Goal: Information Seeking & Learning: Learn about a topic

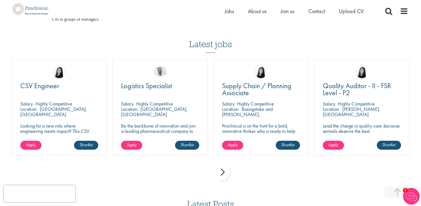
scroll to position [365, 0]
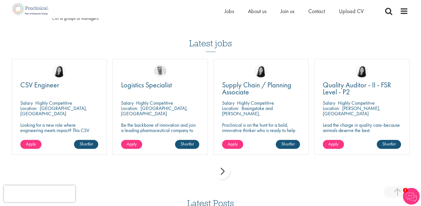
click at [217, 50] on h3 "Latest jobs" at bounding box center [210, 38] width 43 height 27
click at [212, 46] on h3 "Latest jobs" at bounding box center [210, 38] width 43 height 27
click at [217, 169] on div "next" at bounding box center [222, 171] width 17 height 17
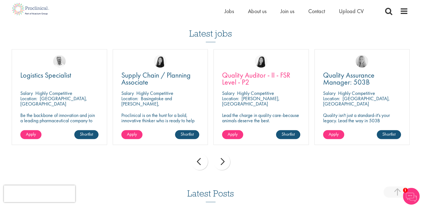
scroll to position [385, 0]
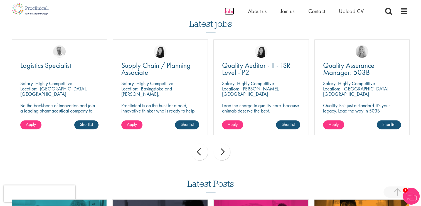
click at [231, 9] on span "Jobs" at bounding box center [229, 11] width 9 height 7
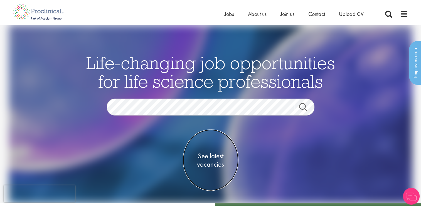
click at [216, 155] on span "See latest vacancies" at bounding box center [211, 159] width 56 height 17
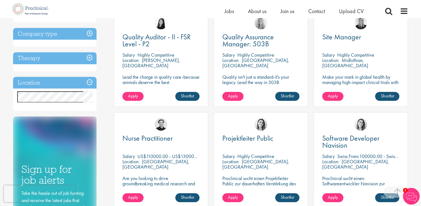
scroll to position [224, 0]
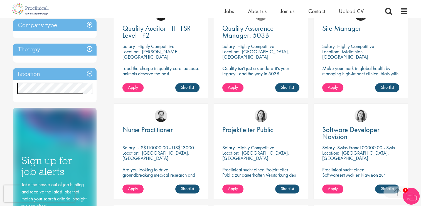
click at [109, 7] on div "Home Jobs About us Join us Contact Upload CV" at bounding box center [209, 9] width 400 height 18
click at [81, 45] on h3 "Therapy" at bounding box center [55, 49] width 84 height 12
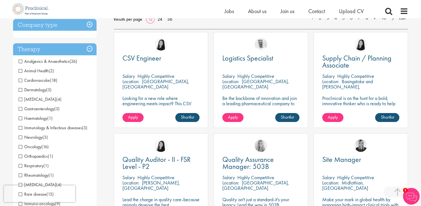
scroll to position [92, 0]
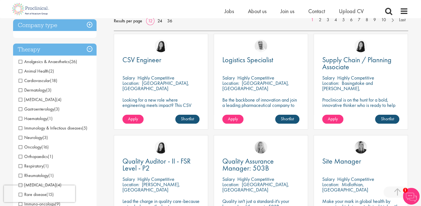
click at [81, 45] on h3 "Therapy" at bounding box center [55, 49] width 84 height 12
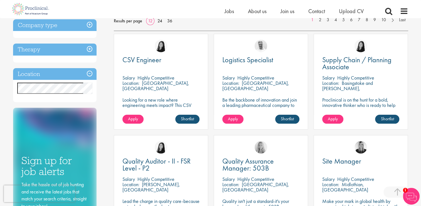
click at [82, 23] on h3 "Company type" at bounding box center [55, 25] width 84 height 12
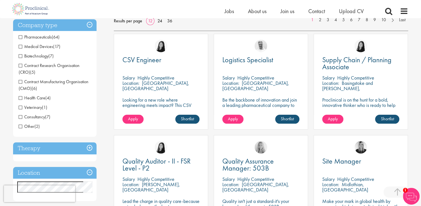
click at [82, 23] on h3 "Company type" at bounding box center [55, 25] width 84 height 12
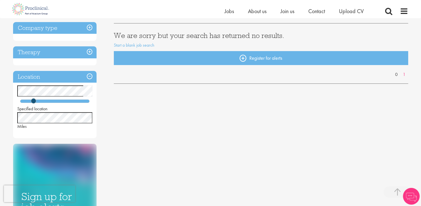
scroll to position [94, 0]
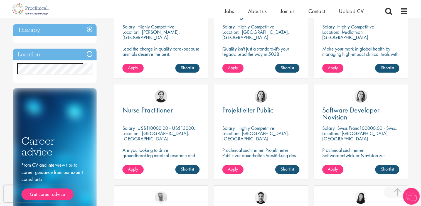
scroll to position [245, 0]
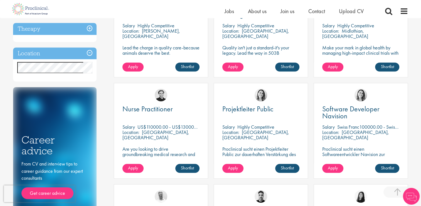
click at [60, 60] on div "Location Specified location Miles" at bounding box center [55, 64] width 84 height 34
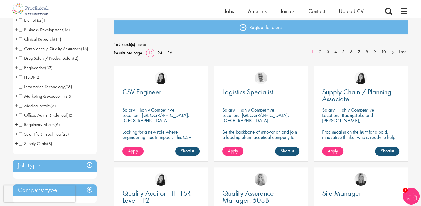
scroll to position [56, 0]
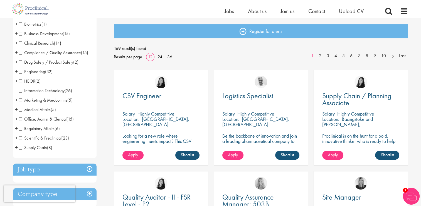
click at [49, 140] on span "Scientific & Preclinical" at bounding box center [40, 138] width 43 height 6
